Goal: Task Accomplishment & Management: Manage account settings

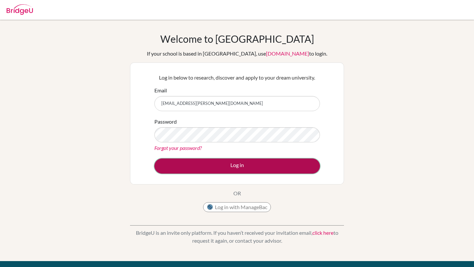
click at [240, 166] on button "Log in" at bounding box center [236, 166] width 165 height 15
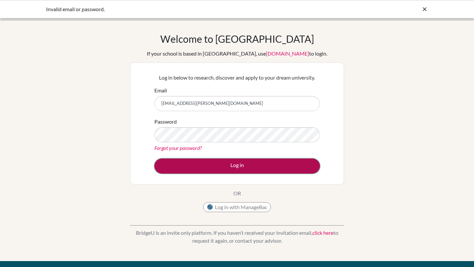
click at [235, 169] on button "Log in" at bounding box center [236, 166] width 165 height 15
click at [228, 164] on button "Log in" at bounding box center [236, 166] width 165 height 15
